Goal: Task Accomplishment & Management: Manage account settings

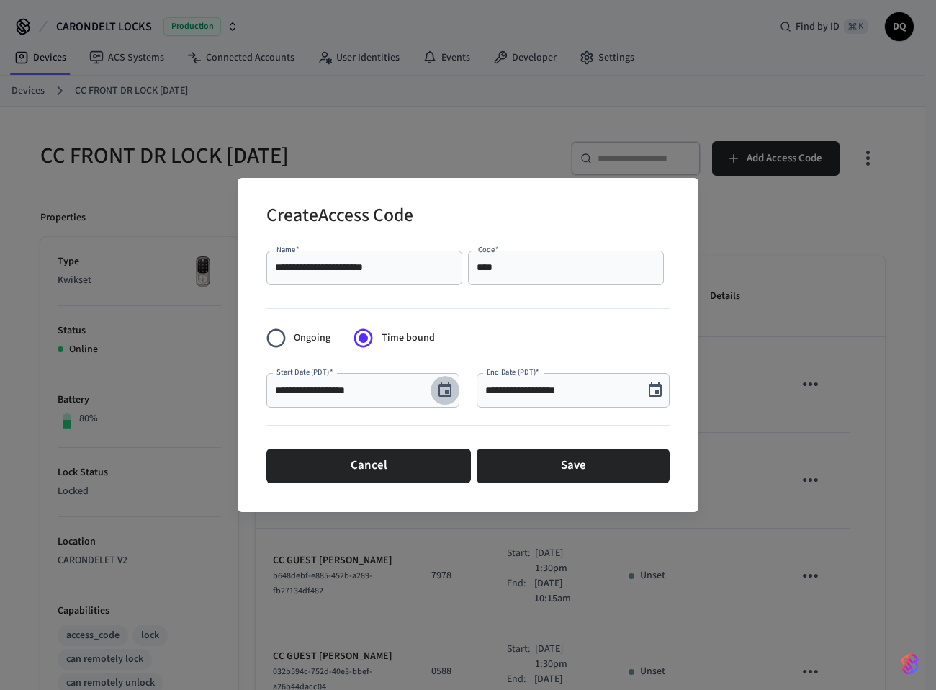
click at [444, 384] on icon "Choose date, selected date is Aug 30, 2025" at bounding box center [445, 390] width 17 height 17
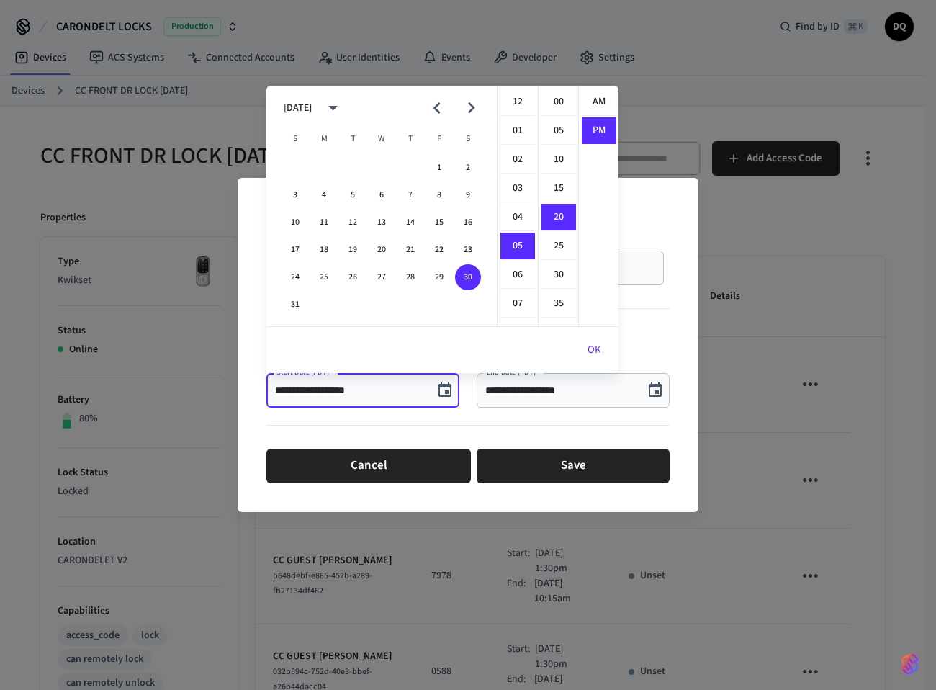
scroll to position [27, 0]
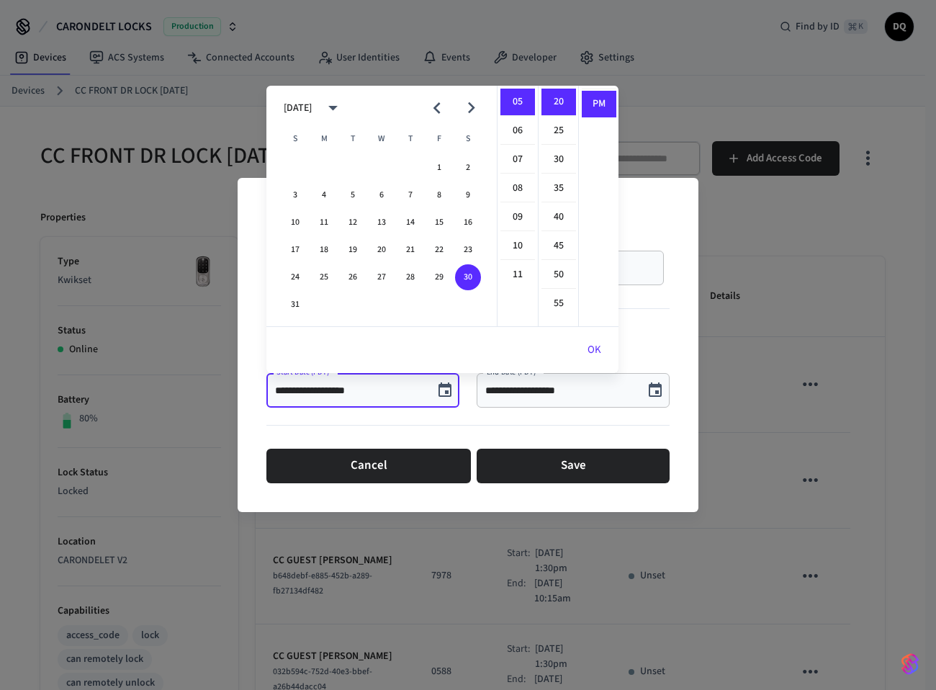
click at [470, 105] on icon "Next month" at bounding box center [471, 108] width 7 height 12
click at [471, 105] on icon "Next month" at bounding box center [471, 108] width 7 height 12
click at [296, 218] on button "14" at bounding box center [295, 223] width 26 height 26
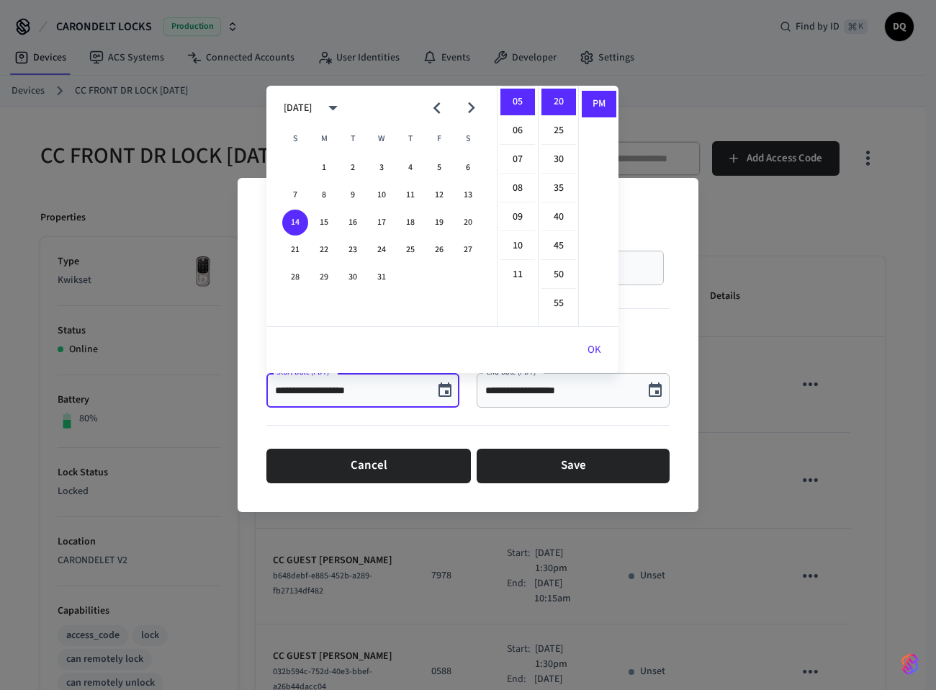
scroll to position [0, 0]
click at [510, 122] on li "01" at bounding box center [518, 130] width 35 height 27
click at [561, 157] on li "30" at bounding box center [559, 159] width 35 height 27
type input "**********"
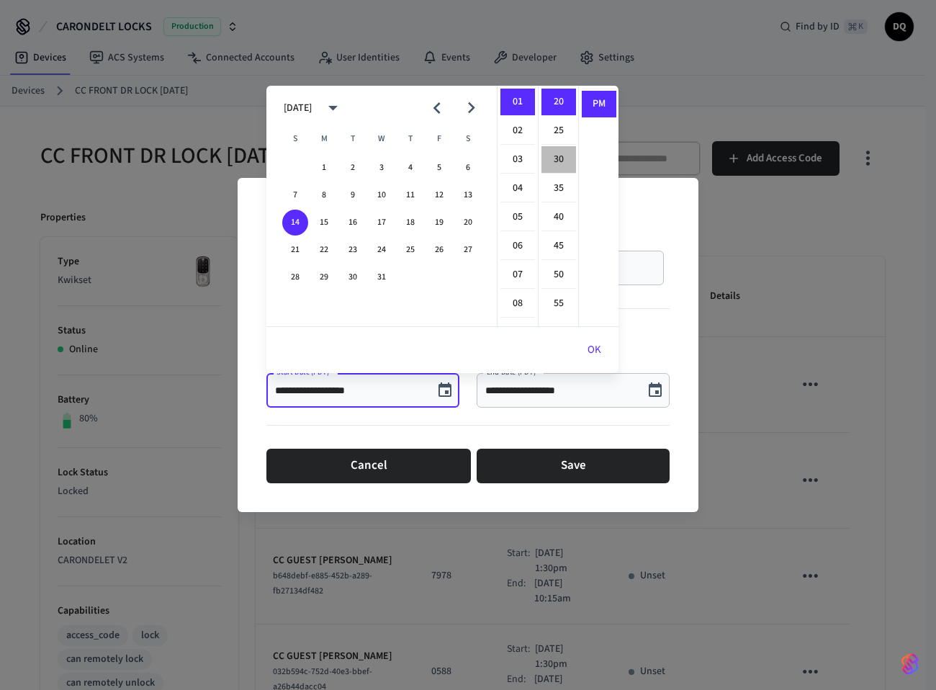
scroll to position [173, 0]
click at [597, 344] on button "OK" at bounding box center [594, 350] width 48 height 35
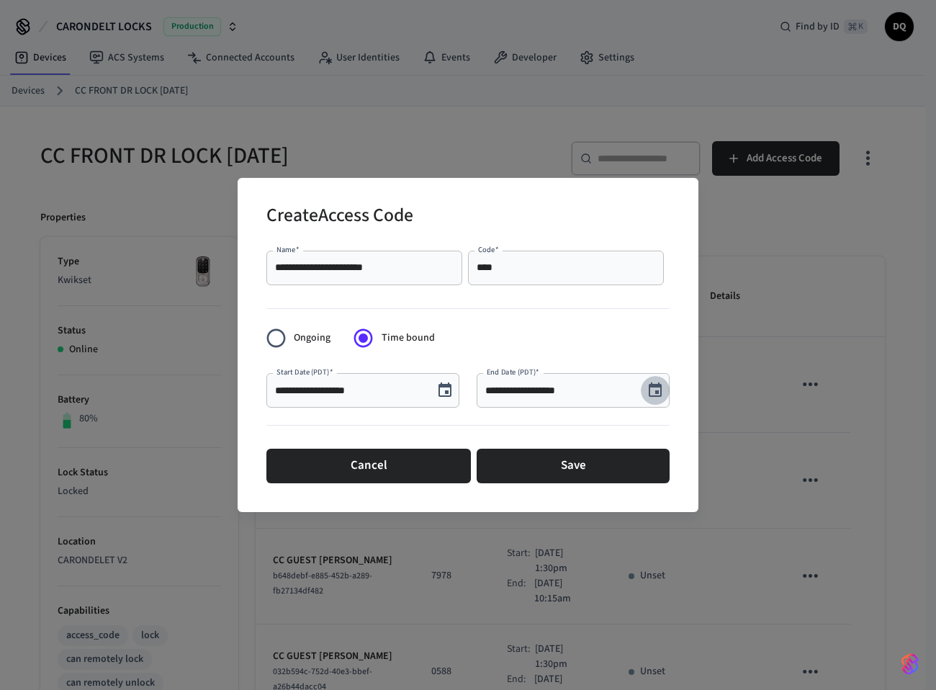
click at [655, 393] on icon "Choose date, selected date is Aug 30, 2025" at bounding box center [655, 389] width 13 height 14
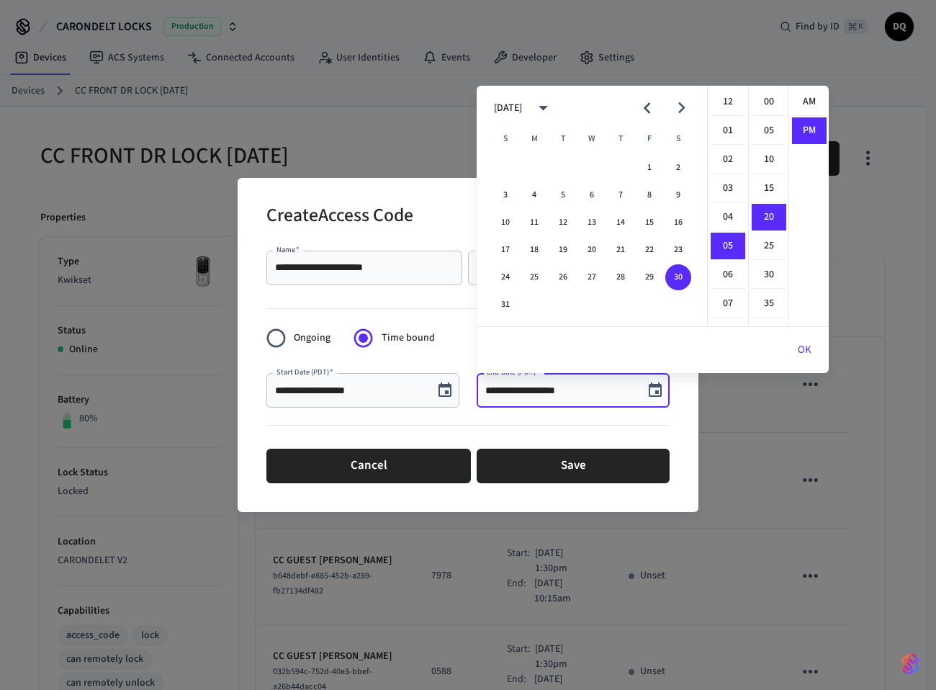
scroll to position [27, 0]
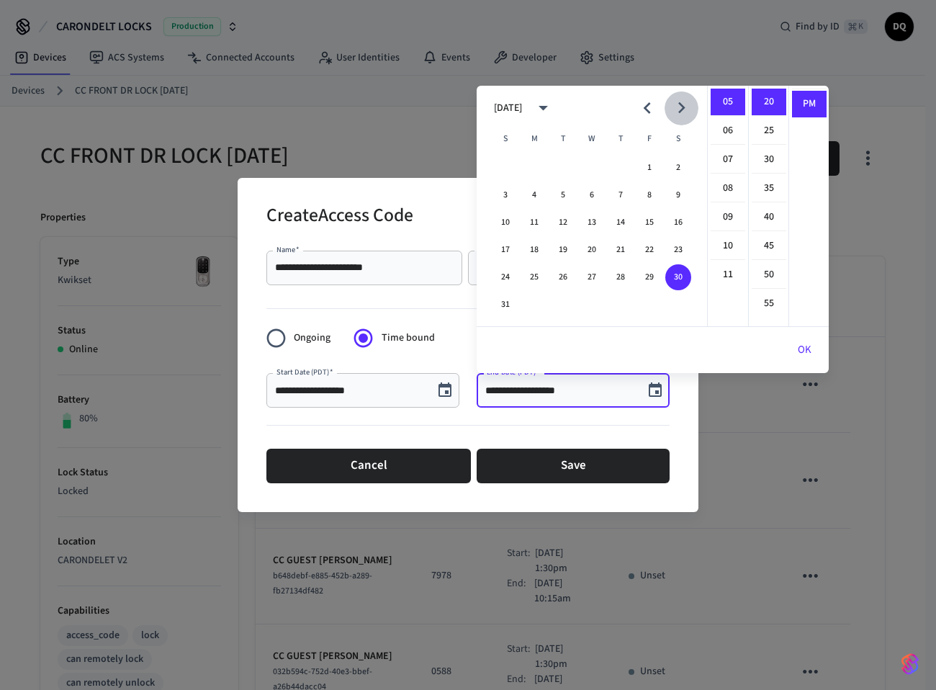
click at [679, 100] on icon "Next month" at bounding box center [682, 108] width 22 height 22
click at [679, 218] on button "20" at bounding box center [679, 223] width 26 height 26
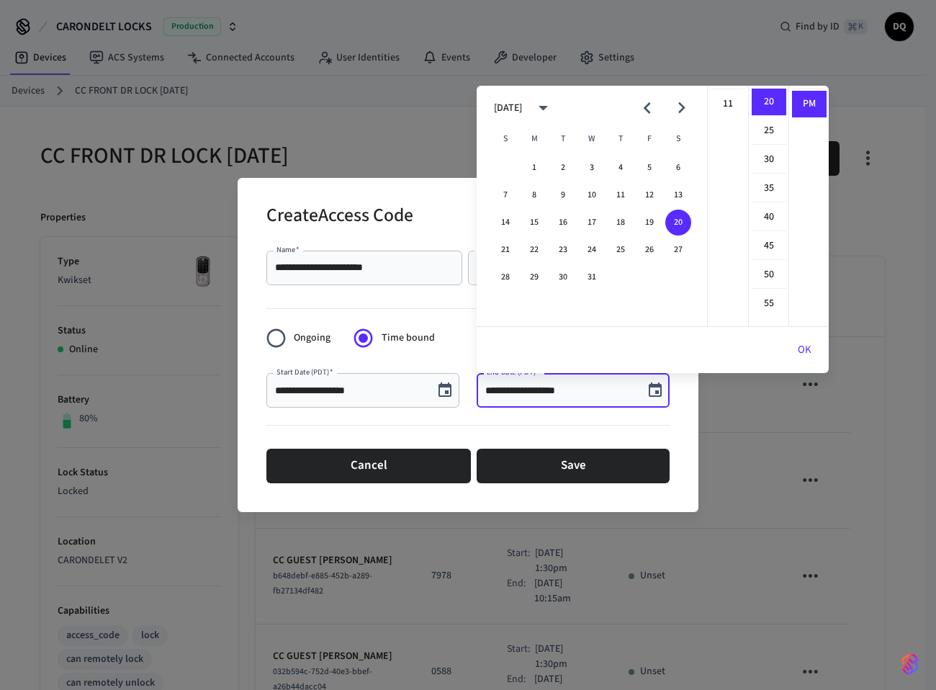
scroll to position [157, 0]
click at [728, 231] on li "10" at bounding box center [728, 233] width 35 height 27
click at [769, 186] on li "15" at bounding box center [769, 188] width 35 height 27
click at [810, 98] on li "AM" at bounding box center [809, 102] width 35 height 27
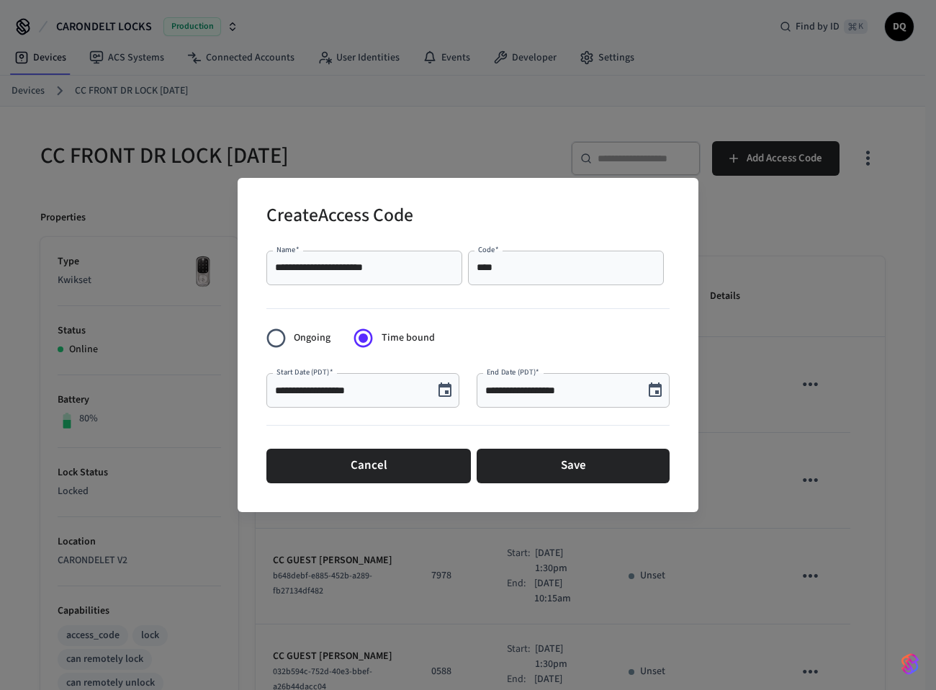
type input "**********"
click at [570, 462] on button "Save" at bounding box center [573, 466] width 193 height 35
